Goal: Task Accomplishment & Management: Manage account settings

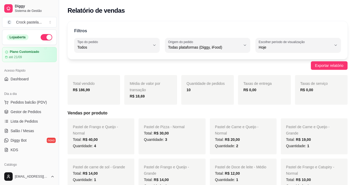
select select "ALL"
select select "0"
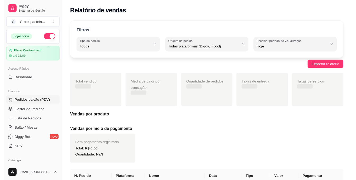
scroll to position [53, 0]
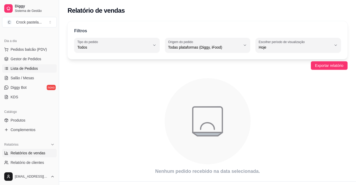
click at [31, 68] on span "Lista de Pedidos" at bounding box center [24, 68] width 27 height 5
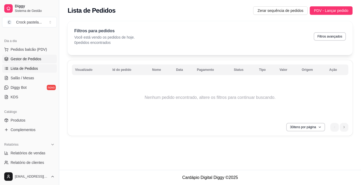
click at [29, 60] on span "Gestor de Pedidos" at bounding box center [26, 58] width 31 height 5
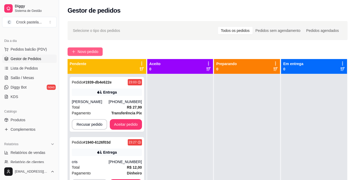
click at [85, 51] on span "Novo pedido" at bounding box center [88, 52] width 21 height 6
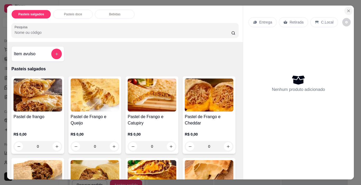
click at [347, 10] on icon "Close" at bounding box center [348, 11] width 2 height 2
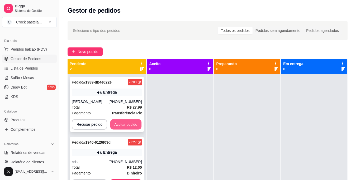
click at [118, 122] on button "Aceitar pedido" at bounding box center [125, 125] width 31 height 10
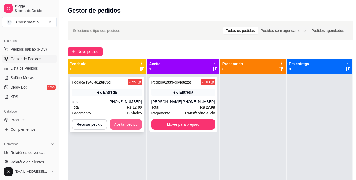
click at [129, 123] on button "Aceitar pedido" at bounding box center [126, 124] width 32 height 11
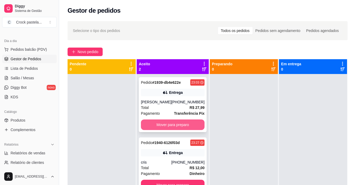
click at [181, 123] on button "Mover para preparo" at bounding box center [173, 124] width 64 height 11
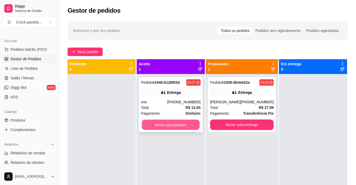
click at [180, 124] on button "Mover para preparo" at bounding box center [171, 125] width 58 height 10
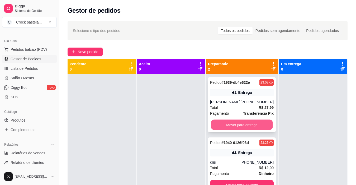
click at [216, 127] on button "Mover para entrega" at bounding box center [242, 125] width 62 height 10
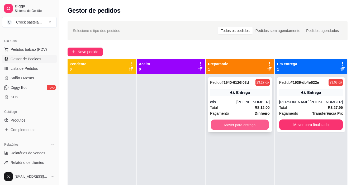
click at [240, 124] on button "Mover para entrega" at bounding box center [240, 125] width 58 height 10
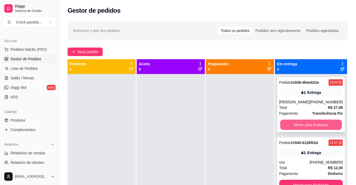
click at [289, 126] on button "Mover para finalizado" at bounding box center [311, 125] width 62 height 10
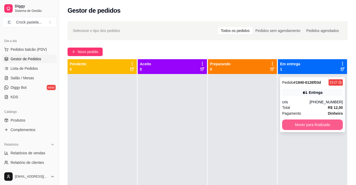
click at [289, 124] on button "Mover para finalizado" at bounding box center [312, 124] width 61 height 11
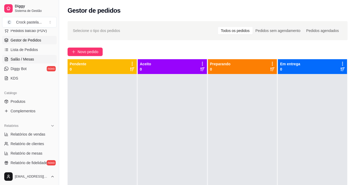
scroll to position [132, 0]
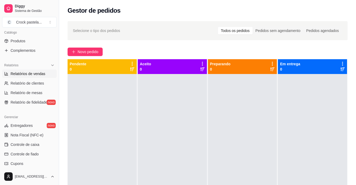
click at [34, 73] on span "Relatórios de vendas" at bounding box center [28, 73] width 35 height 5
select select "ALL"
select select "0"
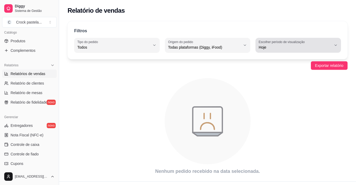
click at [334, 46] on icon "button" at bounding box center [336, 45] width 4 height 4
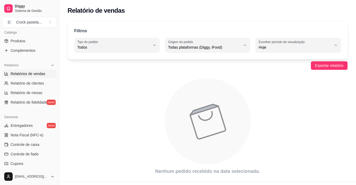
click at [266, 68] on span "Ontem" at bounding box center [295, 68] width 69 height 5
type input "1"
select select "1"
